Goal: Complete application form: Complete application form

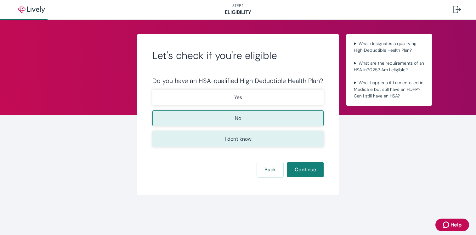
click at [293, 133] on button "I don't know" at bounding box center [237, 139] width 171 height 16
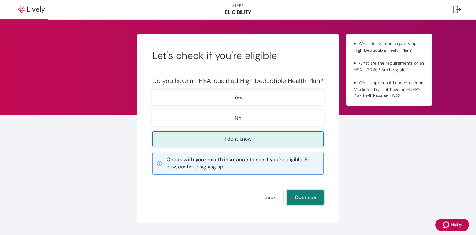
click at [304, 199] on button "Continue" at bounding box center [305, 197] width 37 height 15
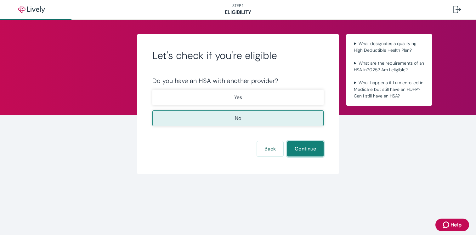
click at [305, 145] on button "Continue" at bounding box center [305, 148] width 37 height 15
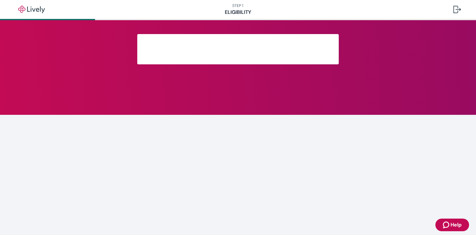
scroll to position [121, 0]
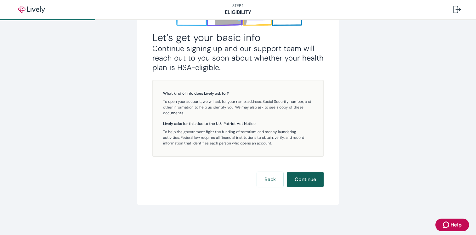
click at [303, 176] on button "Continue" at bounding box center [305, 179] width 37 height 15
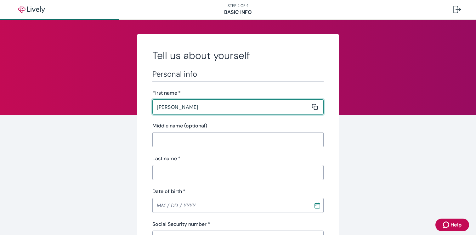
type input "[PERSON_NAME]"
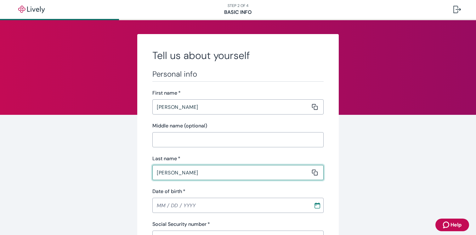
type input "[PERSON_NAME]"
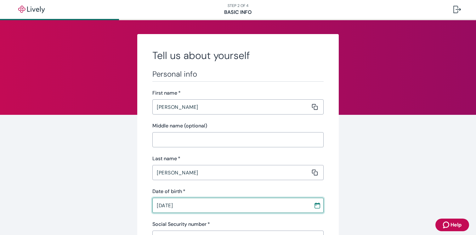
type input "[DATE]"
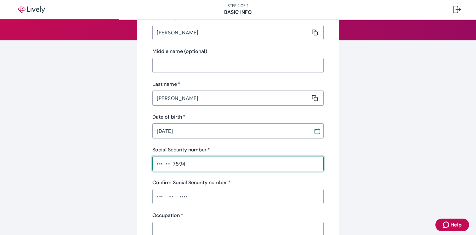
scroll to position [83, 0]
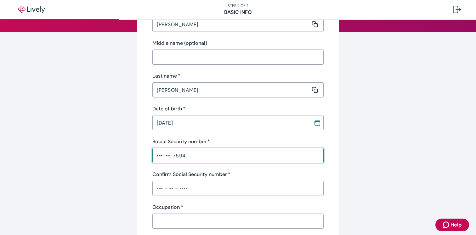
type input "•••-••-7594"
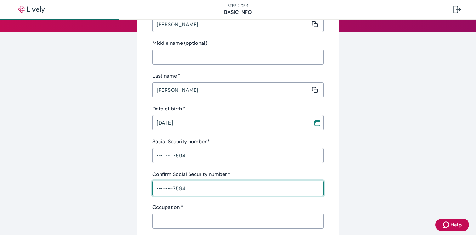
type input "•••-••-7594"
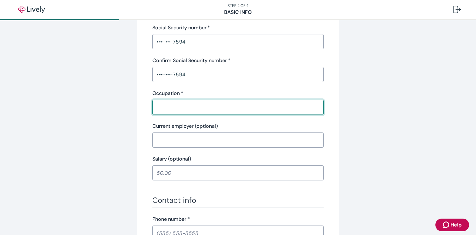
scroll to position [195, 0]
